Goal: Entertainment & Leisure: Consume media (video, audio)

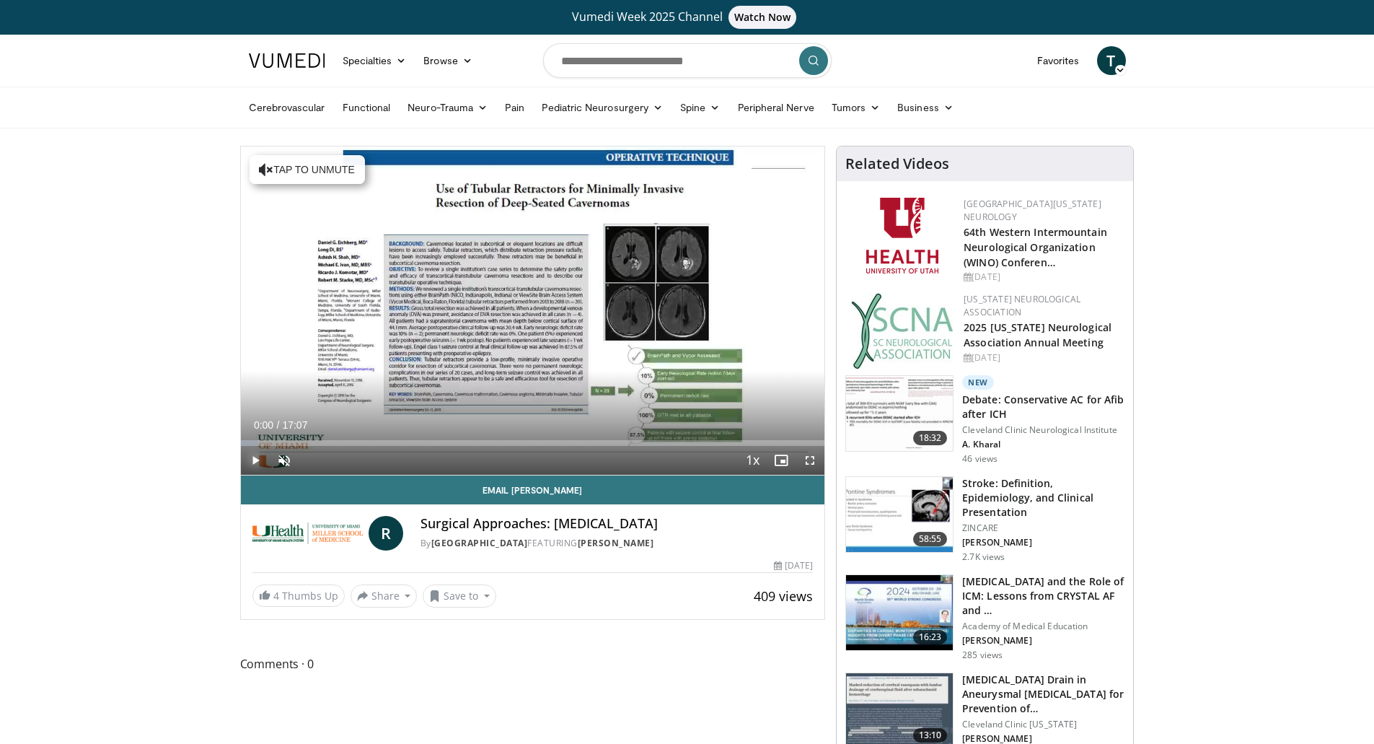
click at [257, 461] on span "Video Player" at bounding box center [255, 460] width 29 height 29
click at [284, 459] on span "Video Player" at bounding box center [284, 460] width 29 height 29
click at [440, 442] on div "Progress Bar" at bounding box center [440, 443] width 1 height 6
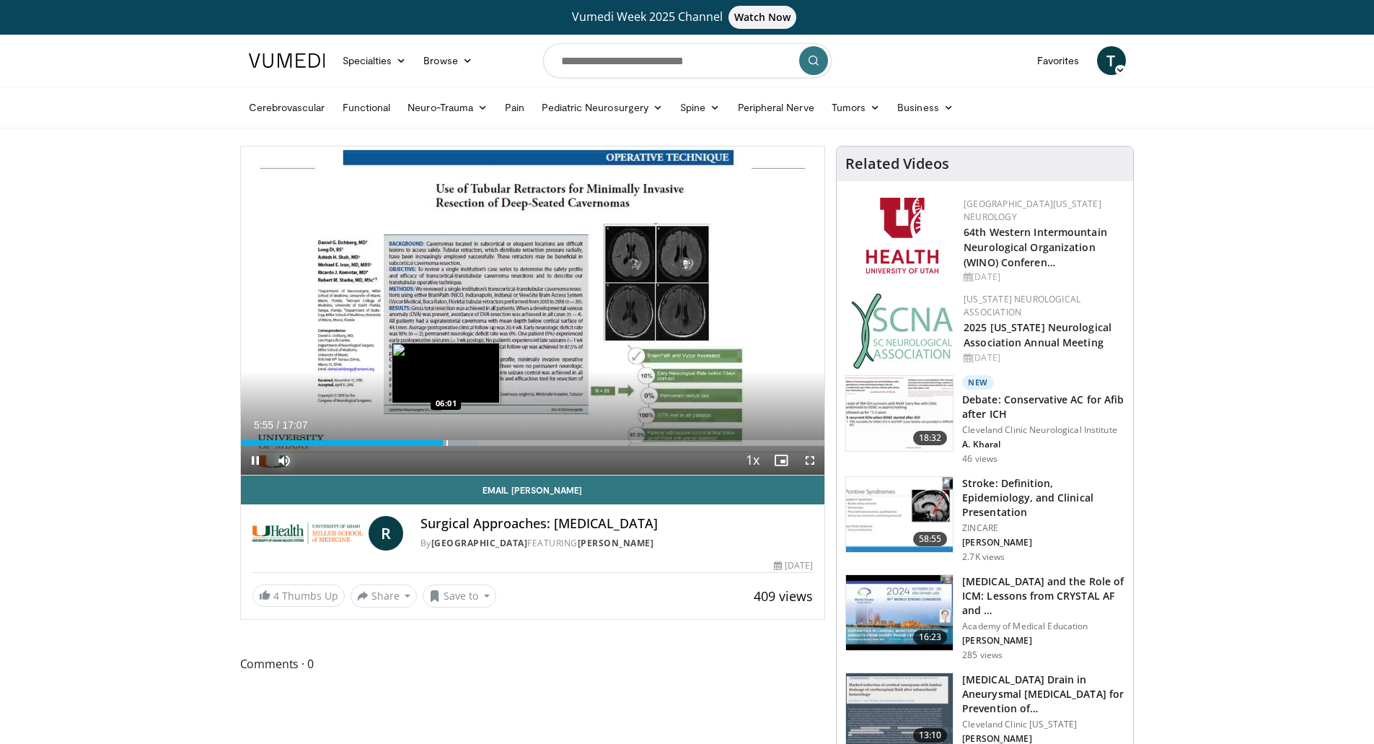
click at [447, 444] on div "Progress Bar" at bounding box center [447, 443] width 1 height 6
click at [462, 444] on div "Progress Bar" at bounding box center [462, 443] width 1 height 6
click at [470, 442] on div "Progress Bar" at bounding box center [470, 443] width 1 height 6
click at [478, 443] on div "Progress Bar" at bounding box center [478, 443] width 1 height 6
click at [491, 444] on div "Progress Bar" at bounding box center [491, 443] width 1 height 6
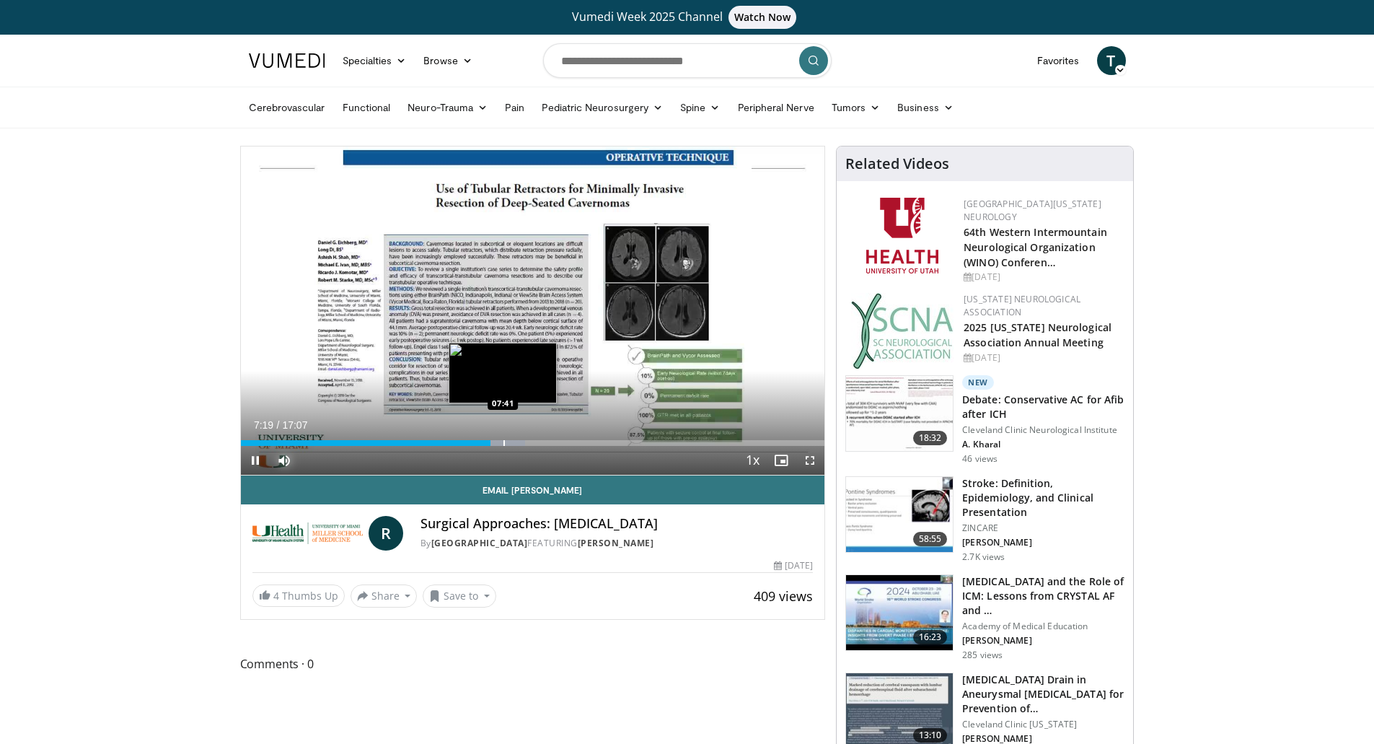
click at [504, 445] on div "Progress Bar" at bounding box center [504, 443] width 1 height 6
click at [520, 442] on div "Progress Bar" at bounding box center [520, 443] width 1 height 6
click at [540, 444] on div "Progress Bar" at bounding box center [540, 443] width 1 height 6
click at [555, 443] on div "Progress Bar" at bounding box center [555, 443] width 1 height 6
click at [550, 445] on div "Progress Bar" at bounding box center [550, 443] width 1 height 6
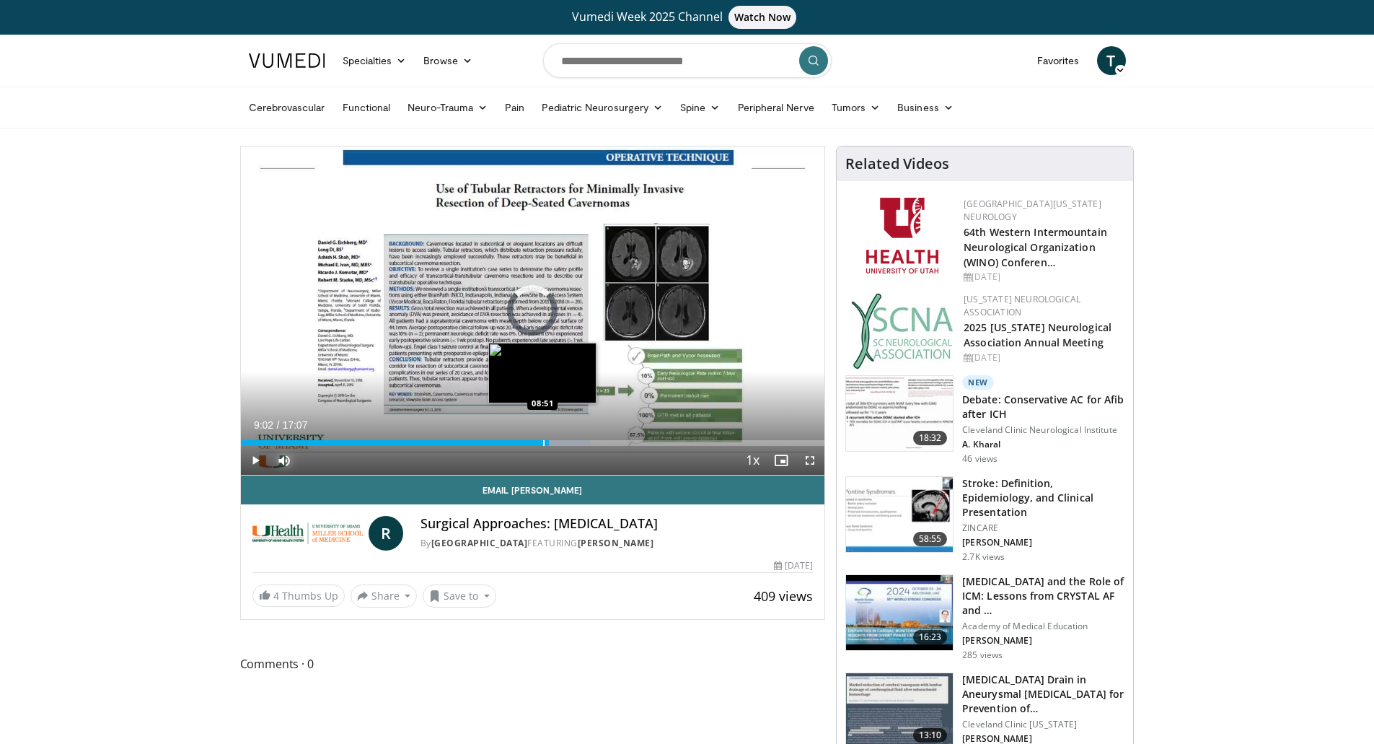
click at [543, 444] on div "Progress Bar" at bounding box center [543, 443] width 1 height 6
click at [545, 444] on div "Progress Bar" at bounding box center [545, 443] width 1 height 6
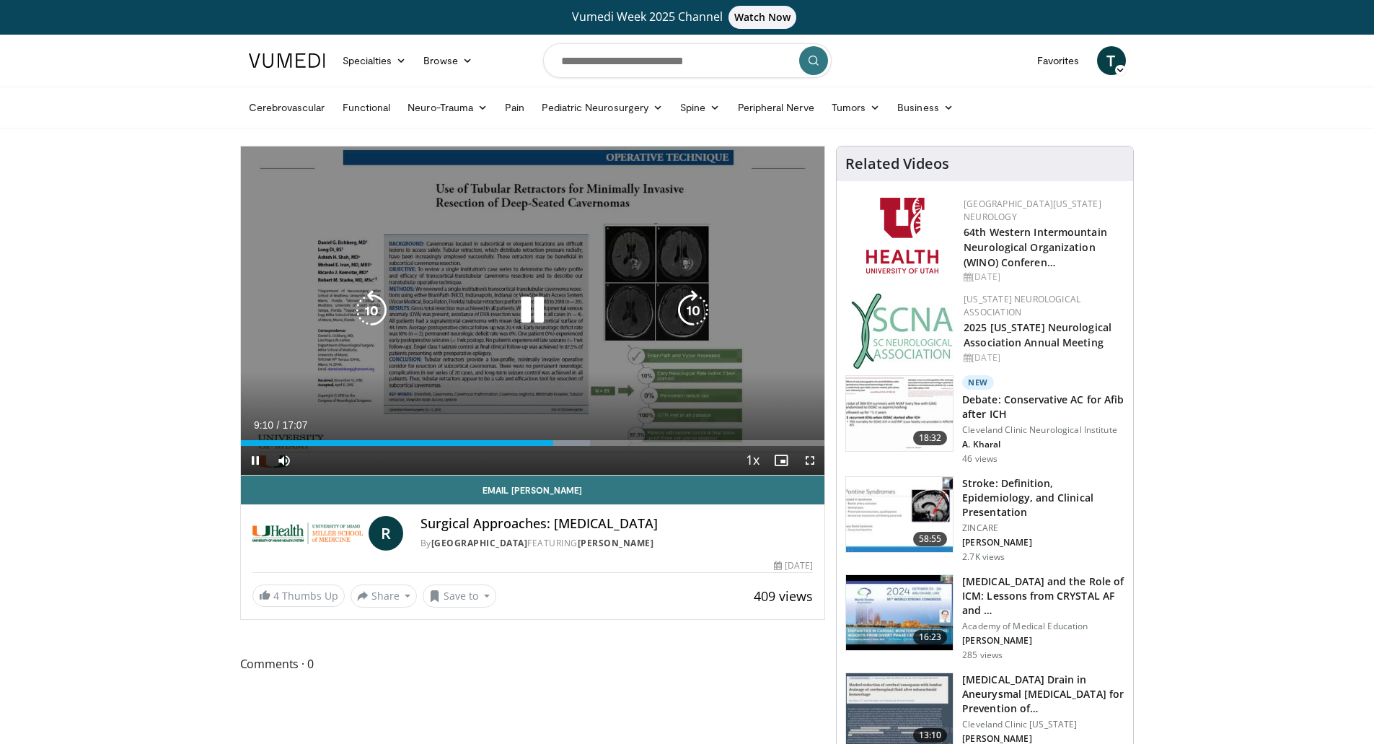
click at [692, 310] on icon "Video Player" at bounding box center [693, 310] width 40 height 40
click at [367, 309] on icon "Video Player" at bounding box center [371, 310] width 40 height 40
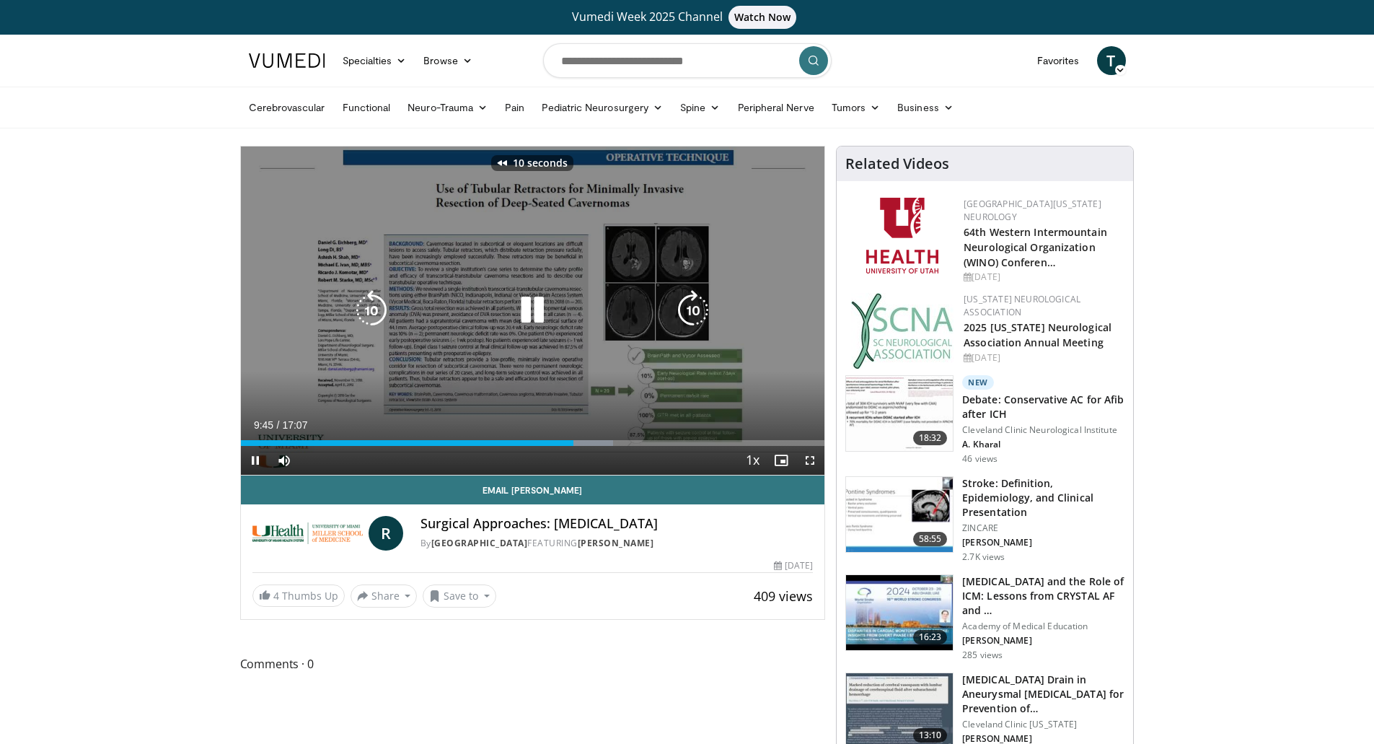
click at [366, 309] on icon "Video Player" at bounding box center [371, 310] width 40 height 40
click at [372, 309] on icon "Video Player" at bounding box center [371, 310] width 40 height 40
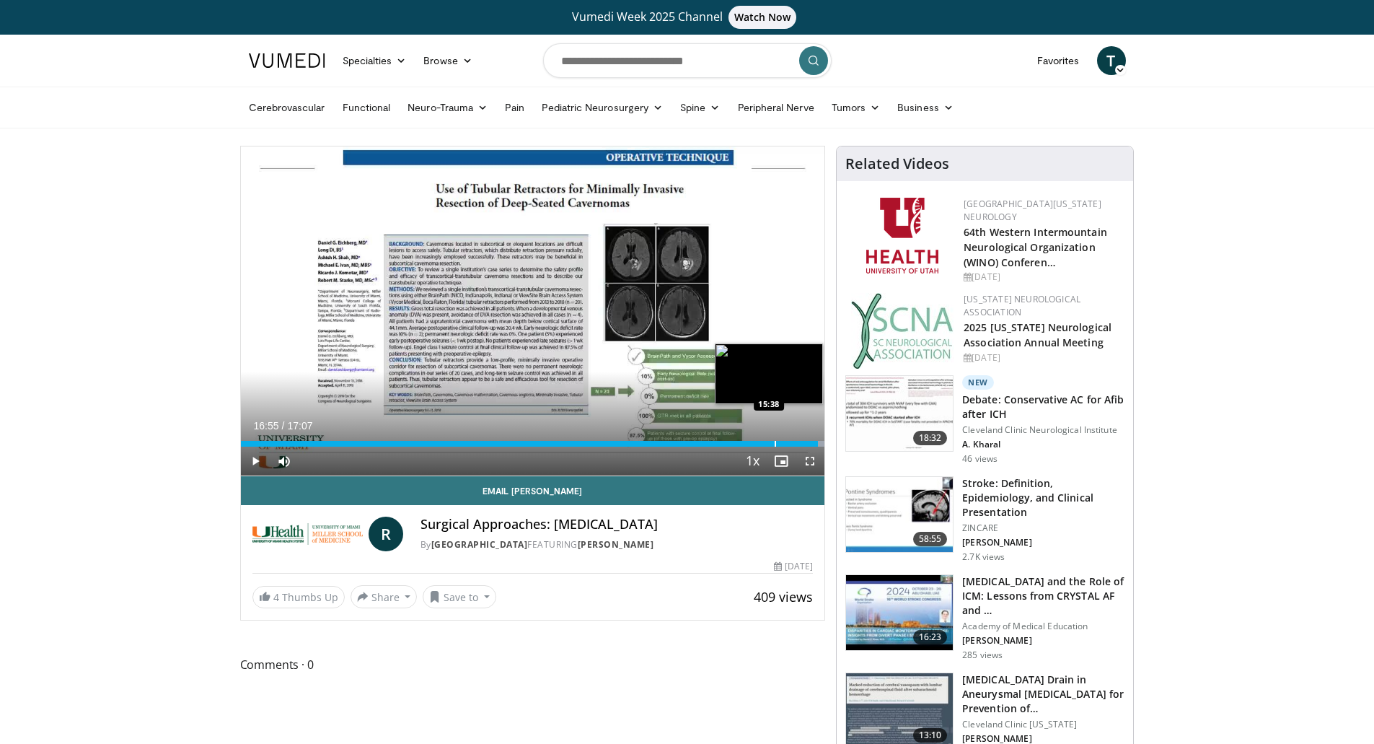
click at [775, 442] on div "Progress Bar" at bounding box center [775, 444] width 1 height 6
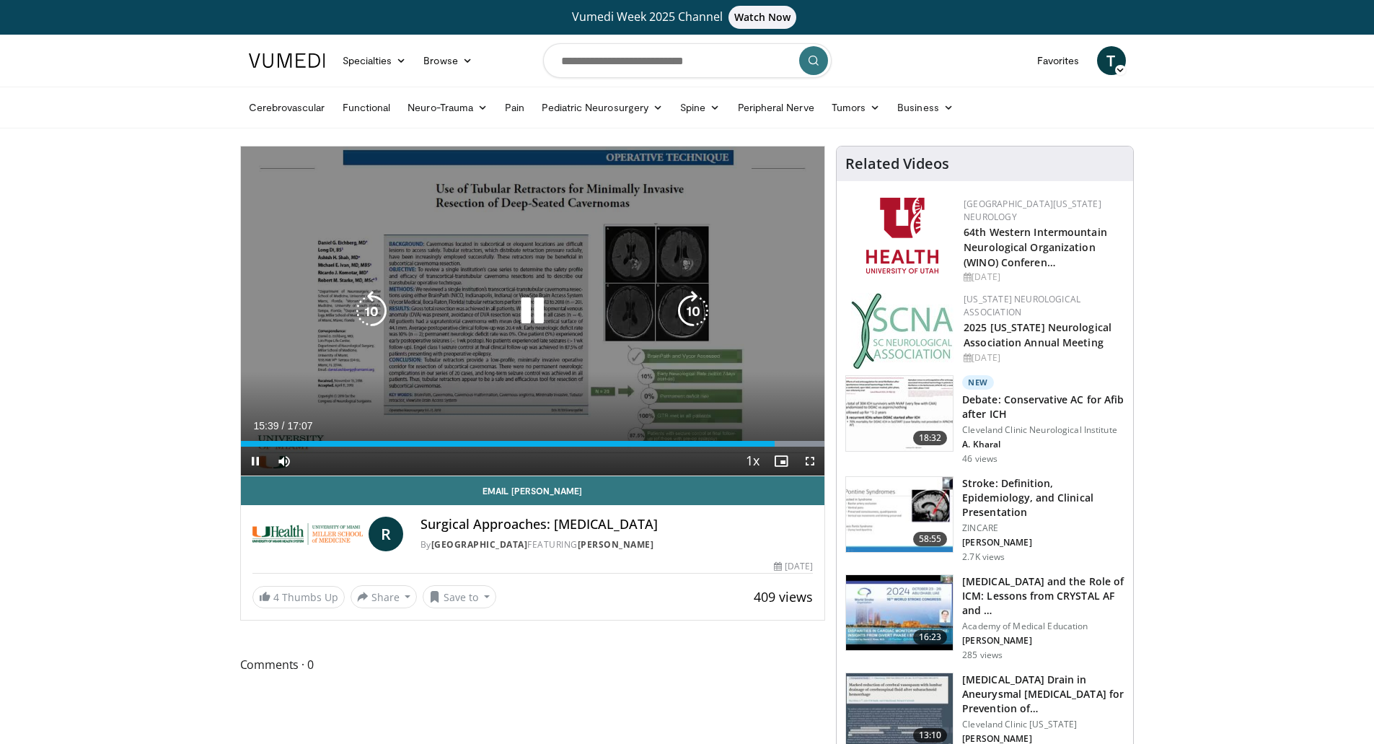
click at [377, 297] on icon "Video Player" at bounding box center [371, 311] width 40 height 40
click at [384, 307] on icon "Video Player" at bounding box center [371, 311] width 40 height 40
click at [382, 307] on icon "Video Player" at bounding box center [371, 311] width 40 height 40
click at [370, 309] on icon "Video Player" at bounding box center [371, 311] width 40 height 40
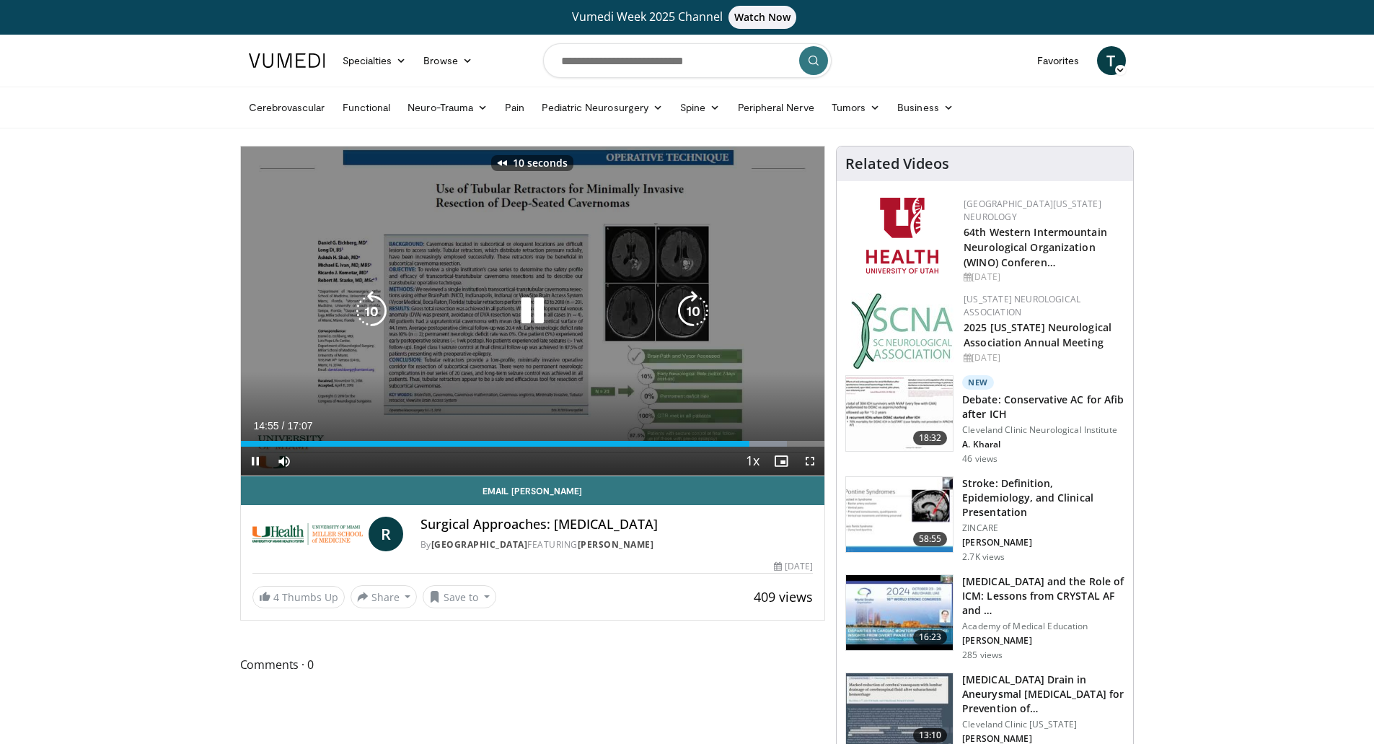
click at [370, 309] on icon "Video Player" at bounding box center [371, 311] width 40 height 40
click at [692, 314] on icon "Video Player" at bounding box center [693, 311] width 40 height 40
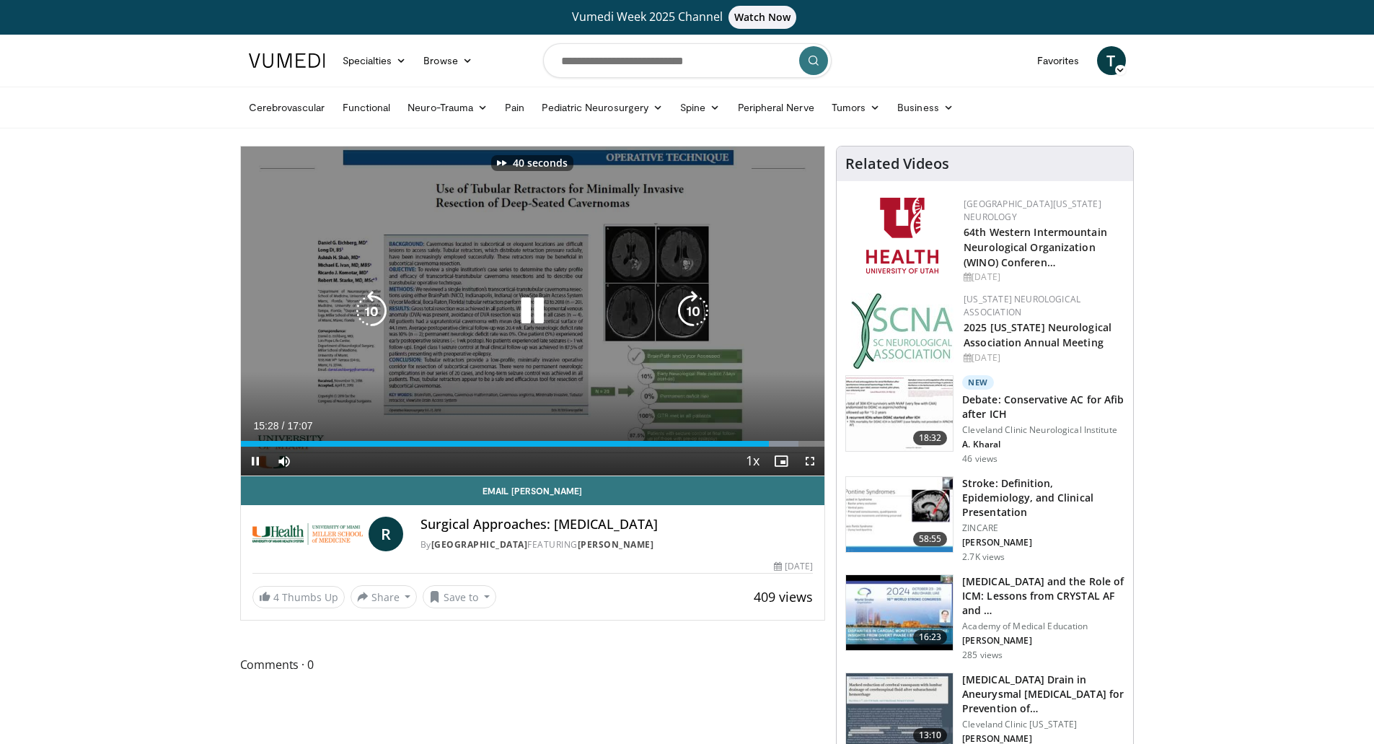
click at [692, 314] on icon "Video Player" at bounding box center [693, 311] width 40 height 40
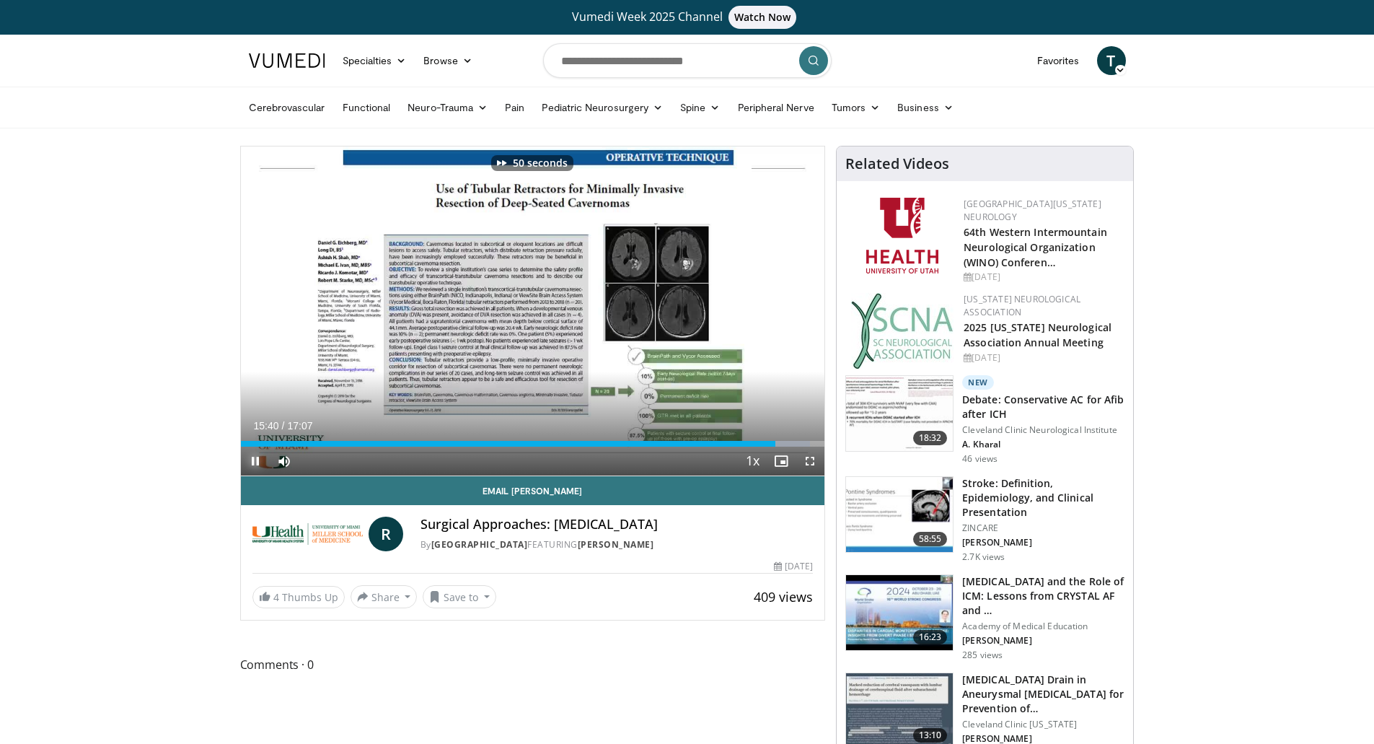
click at [252, 462] on span "Video Player" at bounding box center [255, 461] width 29 height 29
click at [250, 464] on span "Video Player" at bounding box center [255, 461] width 29 height 29
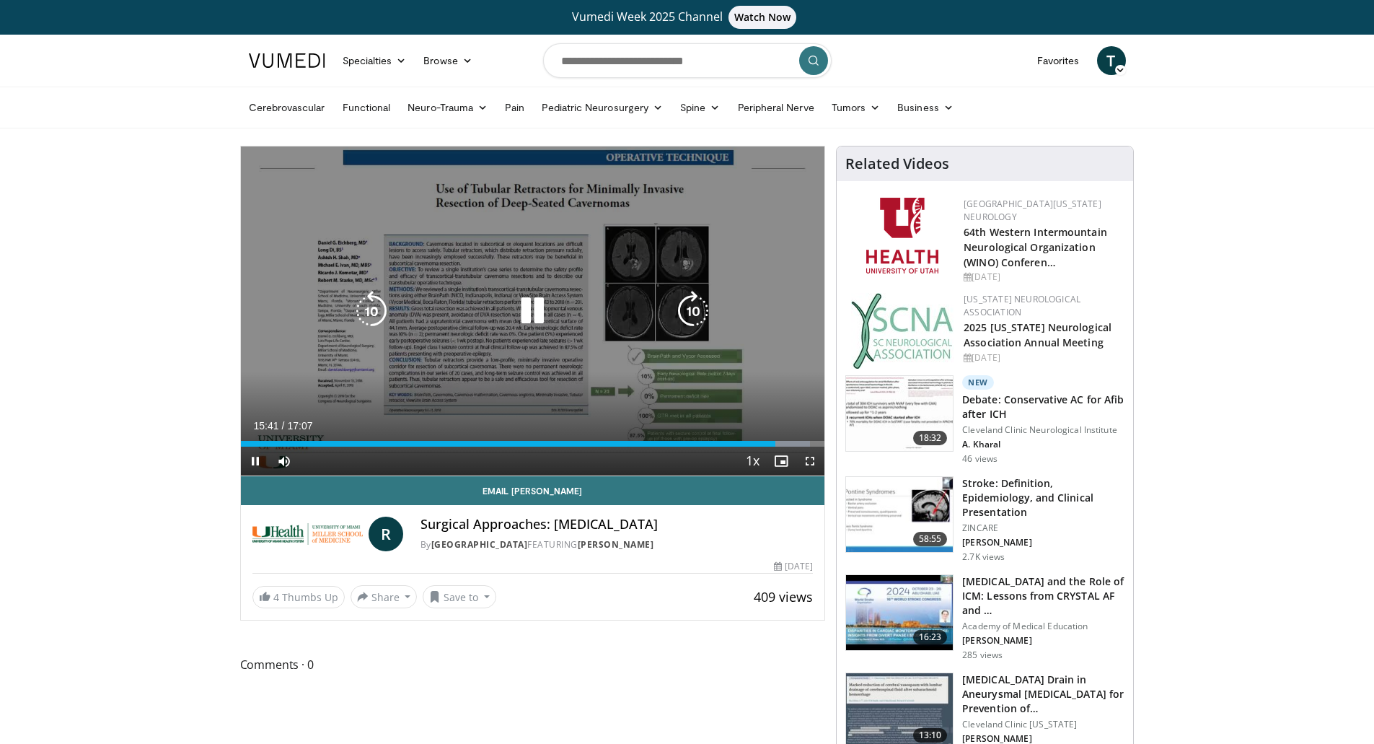
click at [373, 300] on icon "Video Player" at bounding box center [371, 311] width 40 height 40
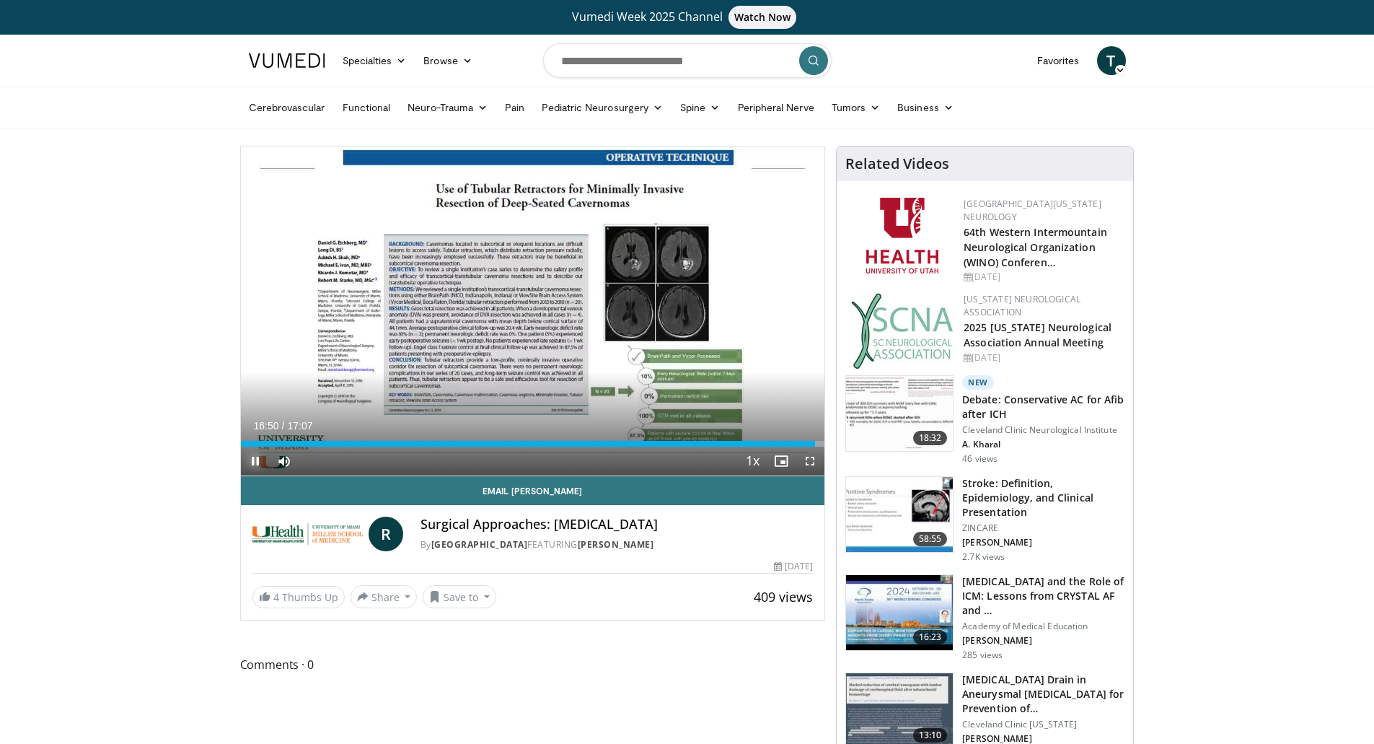
click at [248, 462] on span "Video Player" at bounding box center [255, 461] width 29 height 29
